Goal: Information Seeking & Learning: Check status

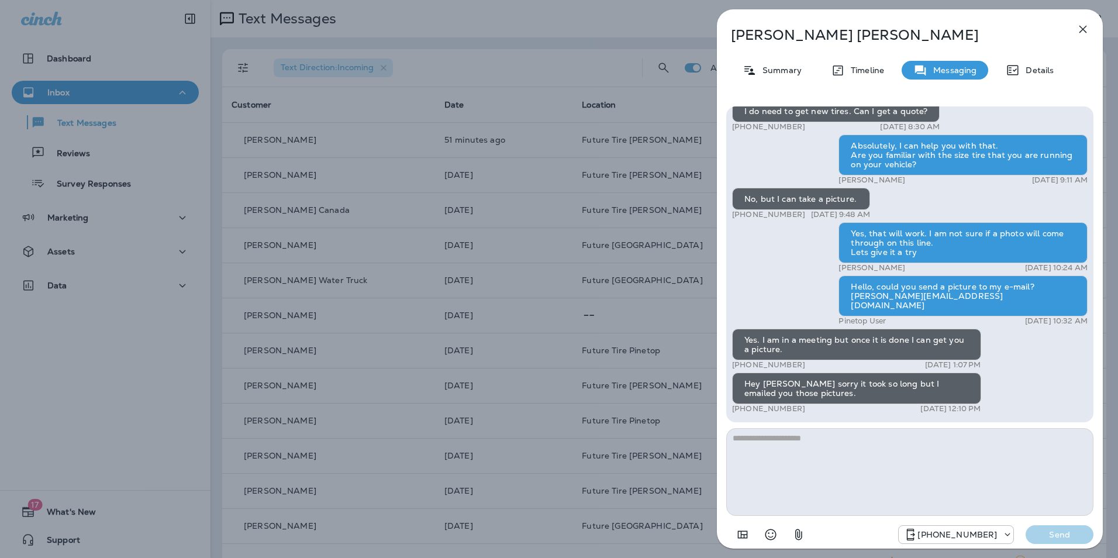
click at [1084, 32] on icon "button" at bounding box center [1083, 29] width 14 height 14
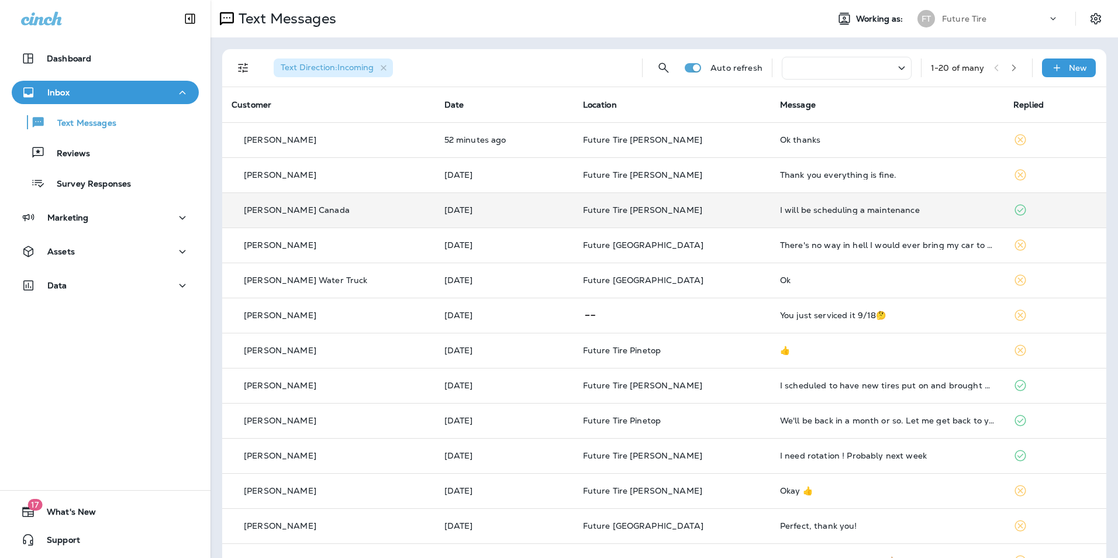
click at [825, 211] on div "I will be scheduling a maintenance" at bounding box center [887, 209] width 215 height 9
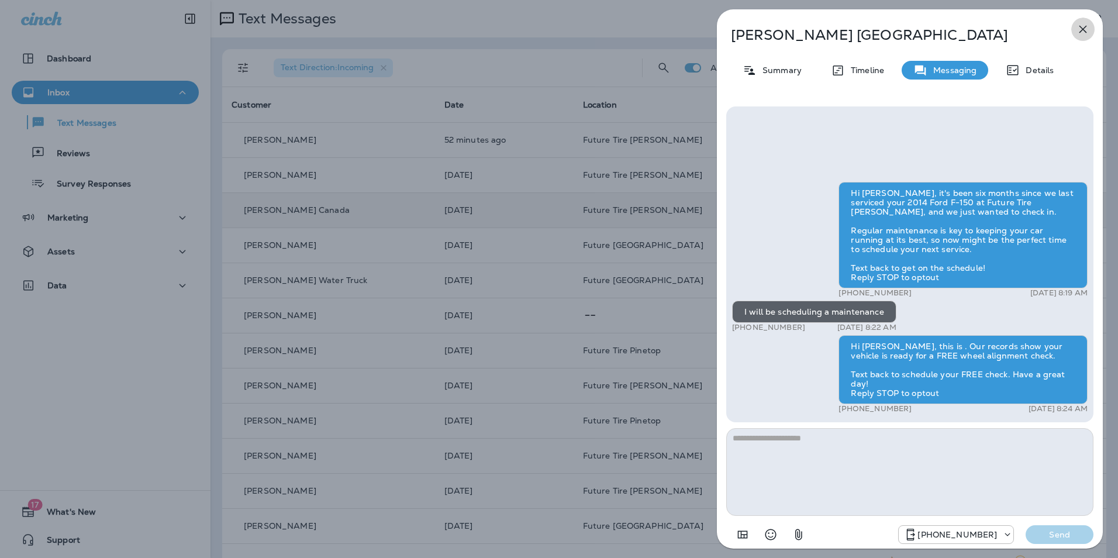
click at [1087, 28] on icon "button" at bounding box center [1083, 29] width 14 height 14
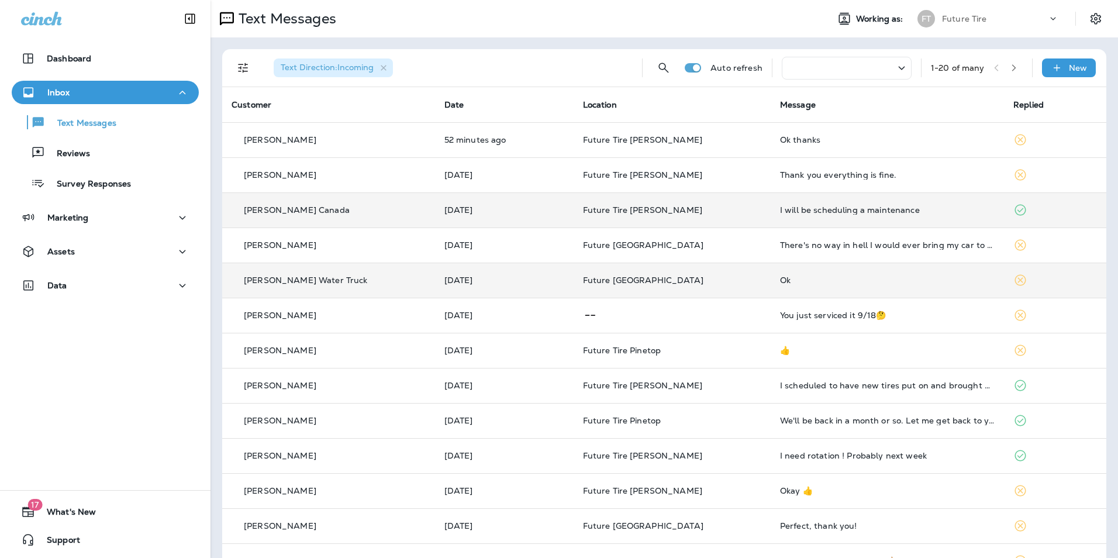
click at [832, 278] on div "Ok" at bounding box center [887, 279] width 215 height 9
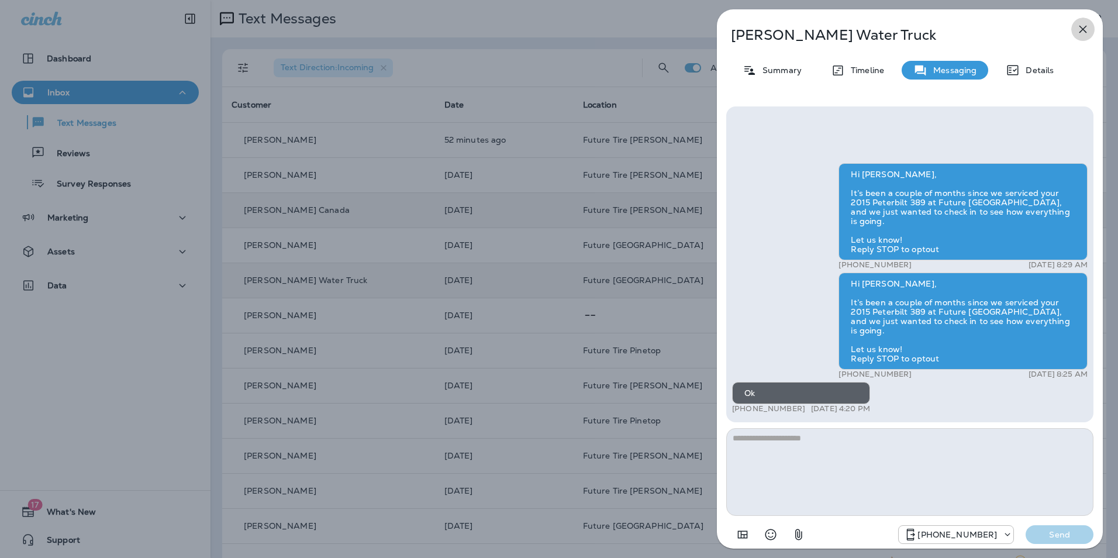
click at [1082, 26] on icon "button" at bounding box center [1083, 29] width 14 height 14
